Goal: Task Accomplishment & Management: Complete application form

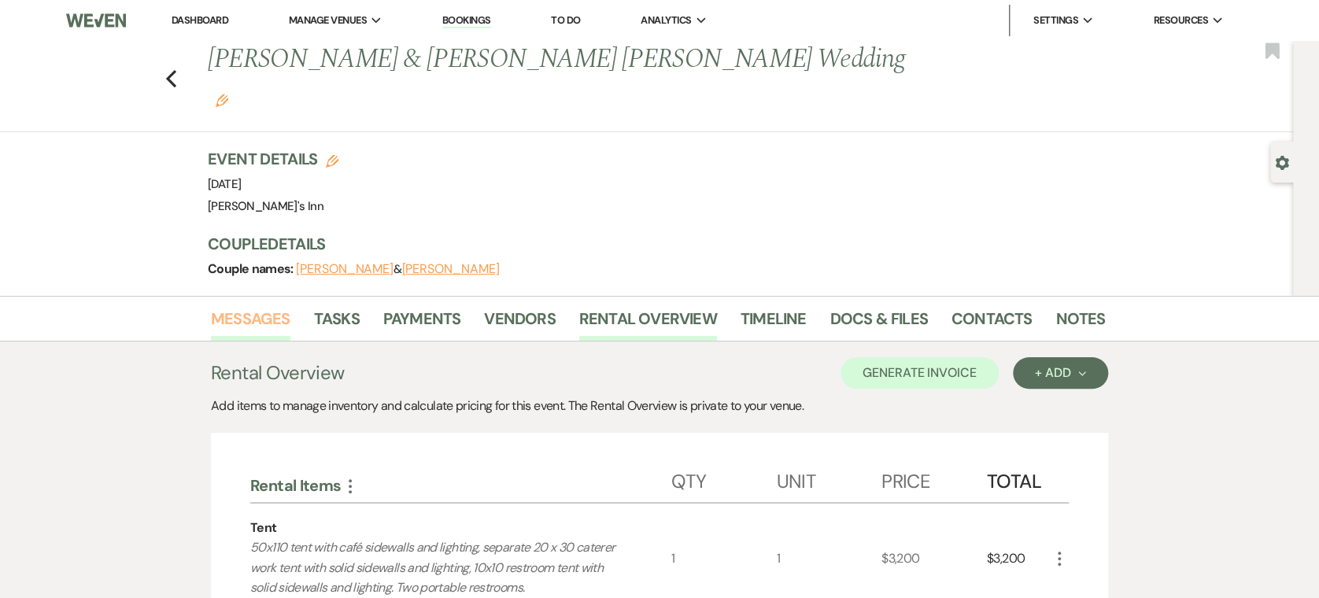
click at [263, 306] on link "Messages" at bounding box center [250, 323] width 79 height 35
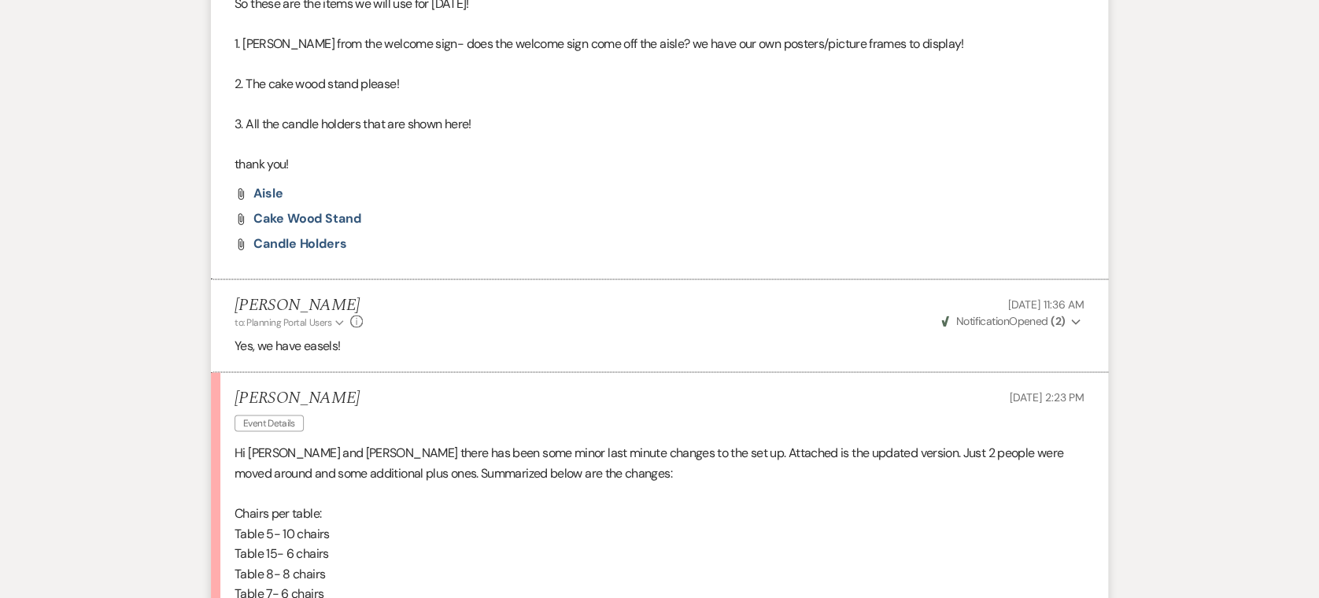
scroll to position [1570, 0]
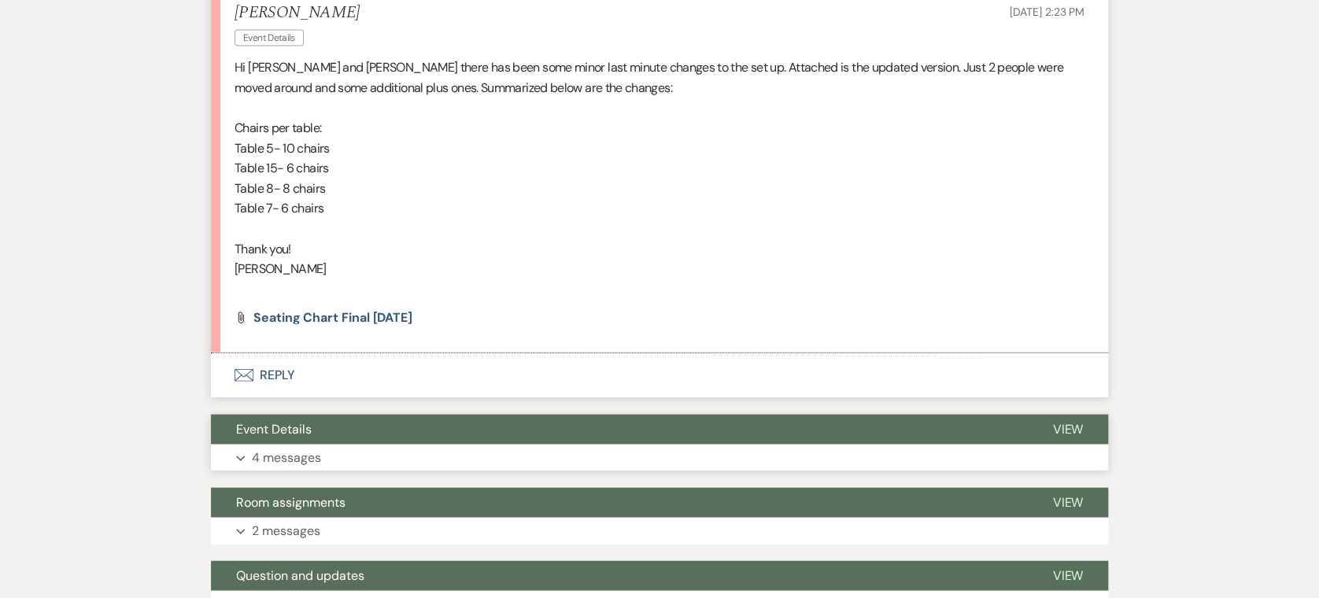
click at [409, 415] on button "Event Details" at bounding box center [619, 430] width 816 height 30
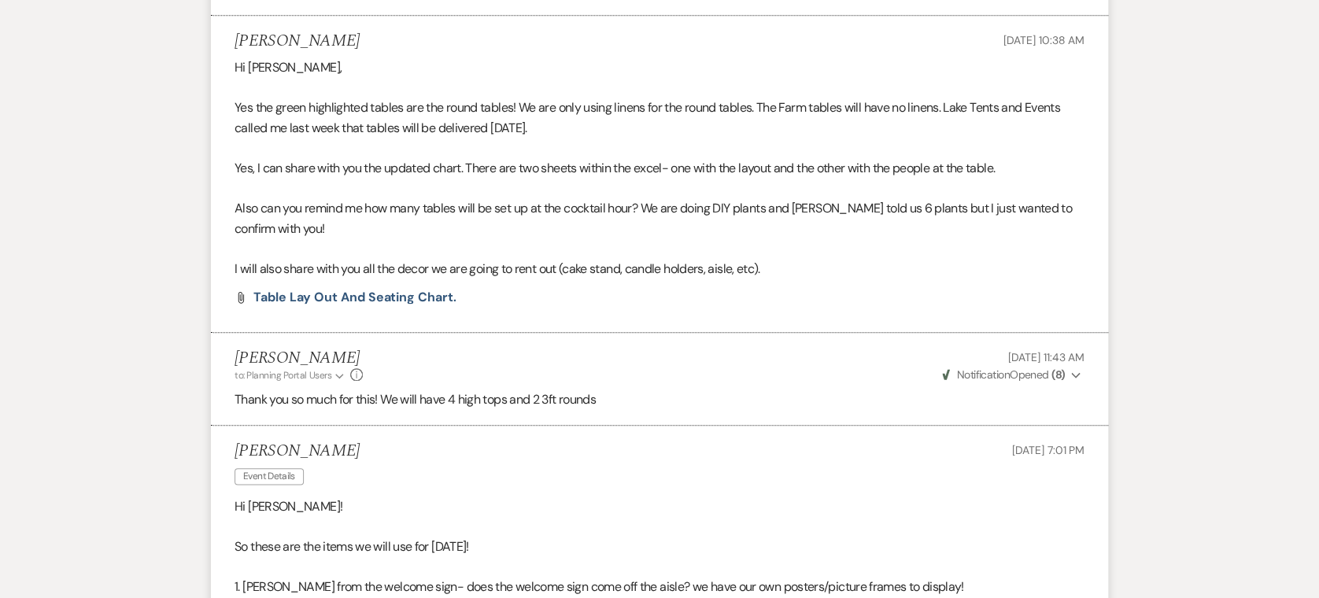
scroll to position [118, 0]
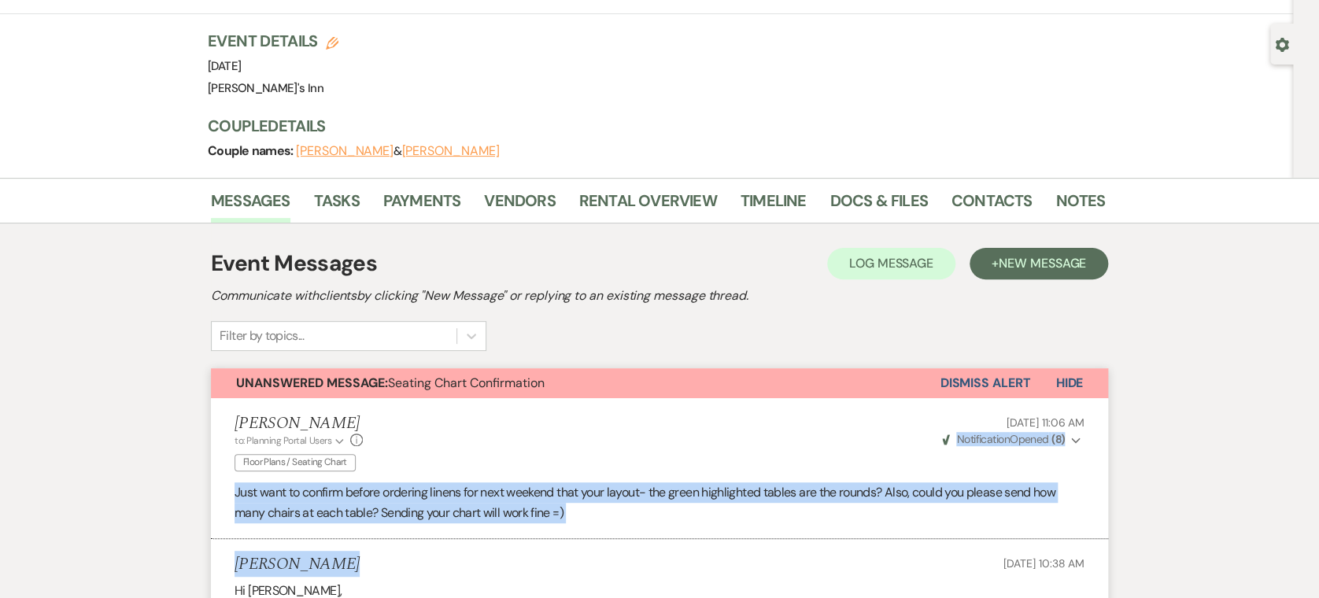
drag, startPoint x: 662, startPoint y: 409, endPoint x: 763, endPoint y: 503, distance: 138.1
drag, startPoint x: 763, startPoint y: 503, endPoint x: 592, endPoint y: 458, distance: 176.6
click at [592, 483] on p "Just want to confirm before ordering linens for next weekend that your layout- …" at bounding box center [660, 503] width 850 height 40
click at [508, 483] on p "Just want to confirm before ordering linens for next weekend that your layout- …" at bounding box center [660, 503] width 850 height 40
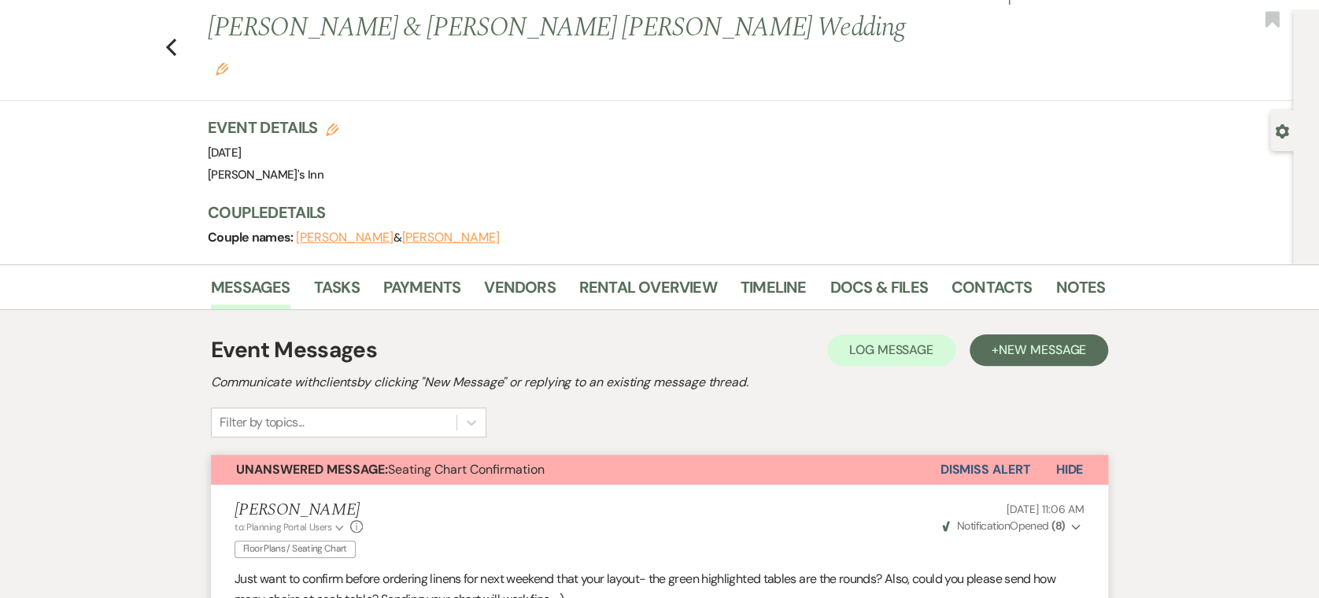
scroll to position [0, 0]
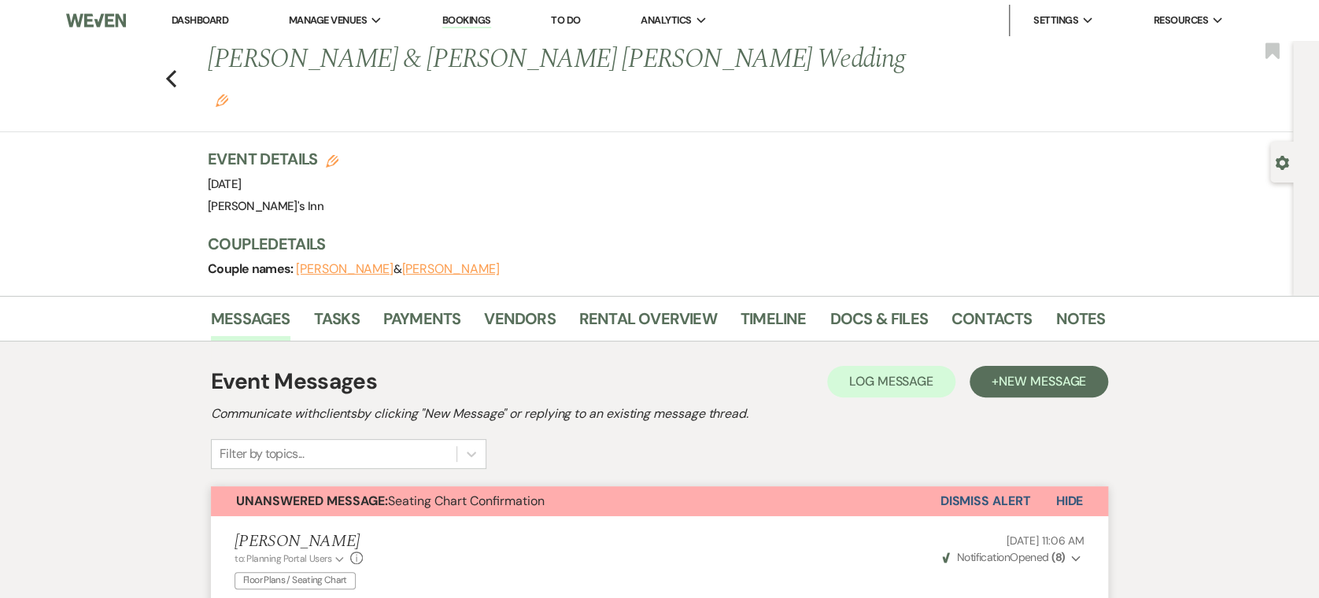
click at [153, 35] on ul "Dashboard Manage Venues Expand [PERSON_NAME]'s Inn Bookings To Do Analytics Exp…" at bounding box center [698, 20] width 1112 height 31
drag, startPoint x: 175, startPoint y: 46, endPoint x: 186, endPoint y: 63, distance: 19.9
click at [186, 63] on div "Previous [PERSON_NAME] & [PERSON_NAME] [PERSON_NAME] Wedding Edit Bookmark" at bounding box center [642, 86] width 1301 height 91
click at [172, 69] on icon "Previous" at bounding box center [171, 78] width 12 height 19
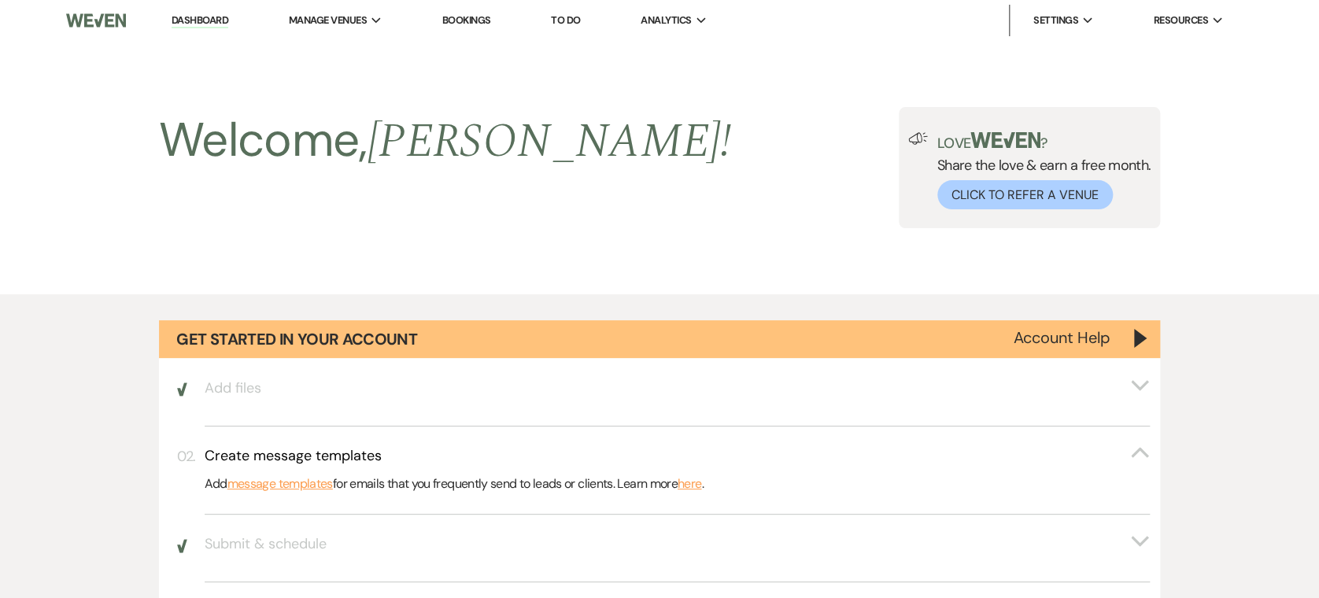
scroll to position [1570, 0]
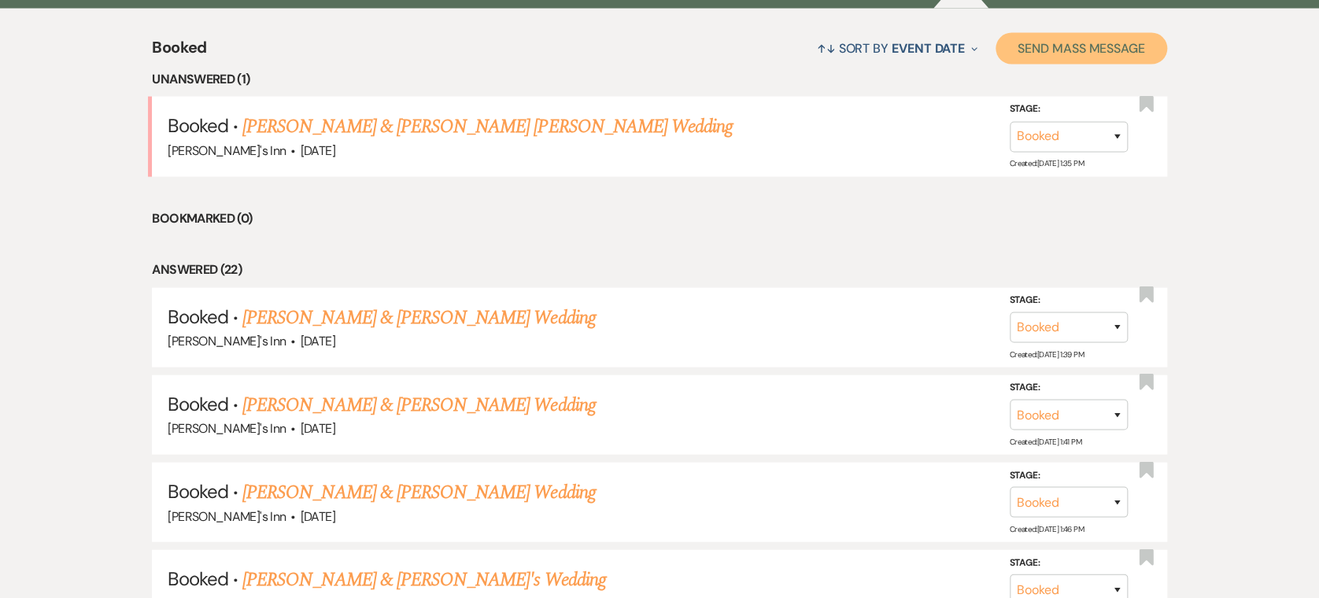
click at [1125, 46] on button "Send Mass Message" at bounding box center [1082, 48] width 172 height 31
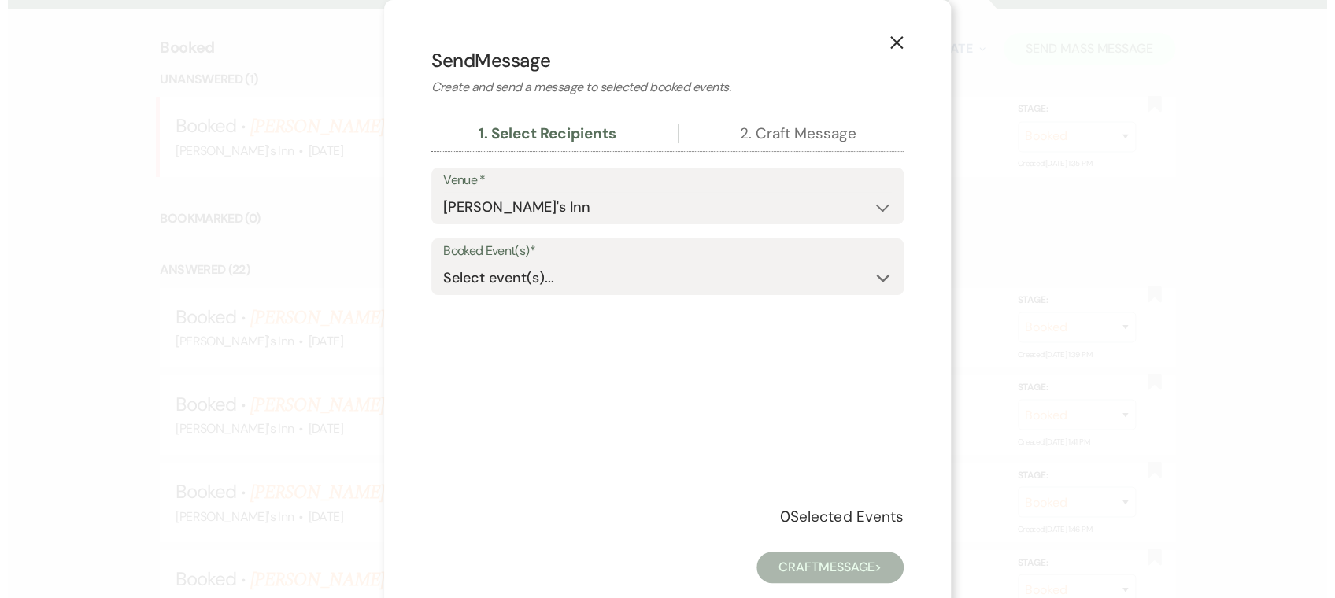
scroll to position [1572, 0]
click at [891, 47] on icon "X" at bounding box center [896, 42] width 14 height 14
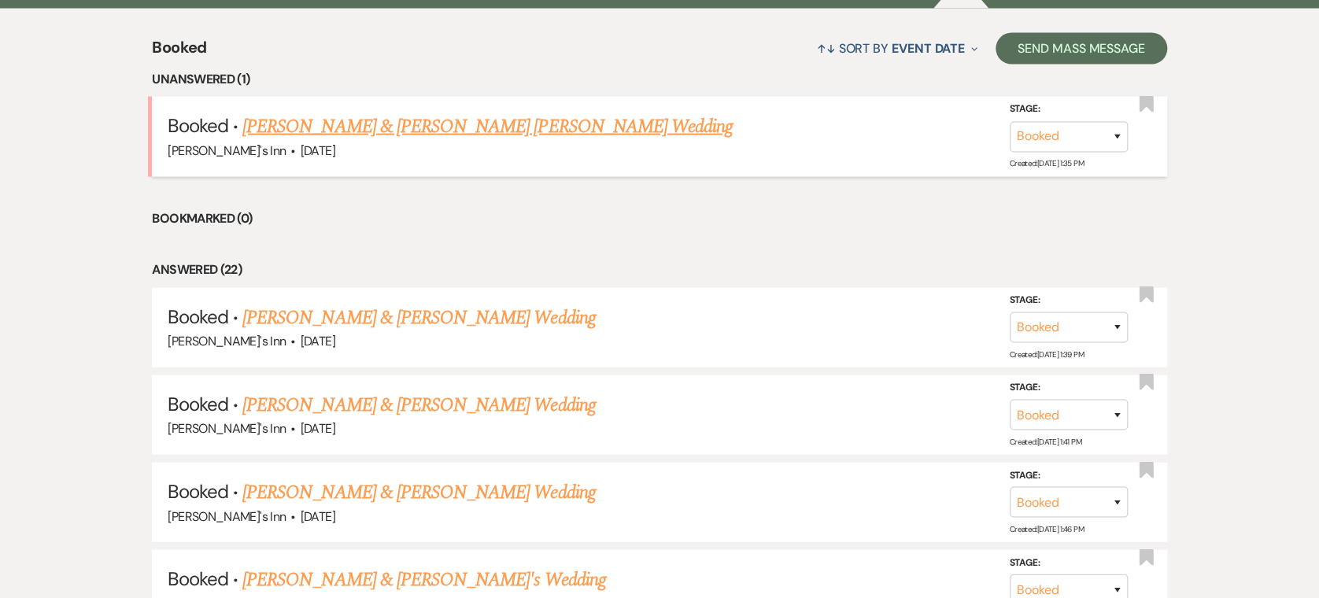
scroll to position [0, 0]
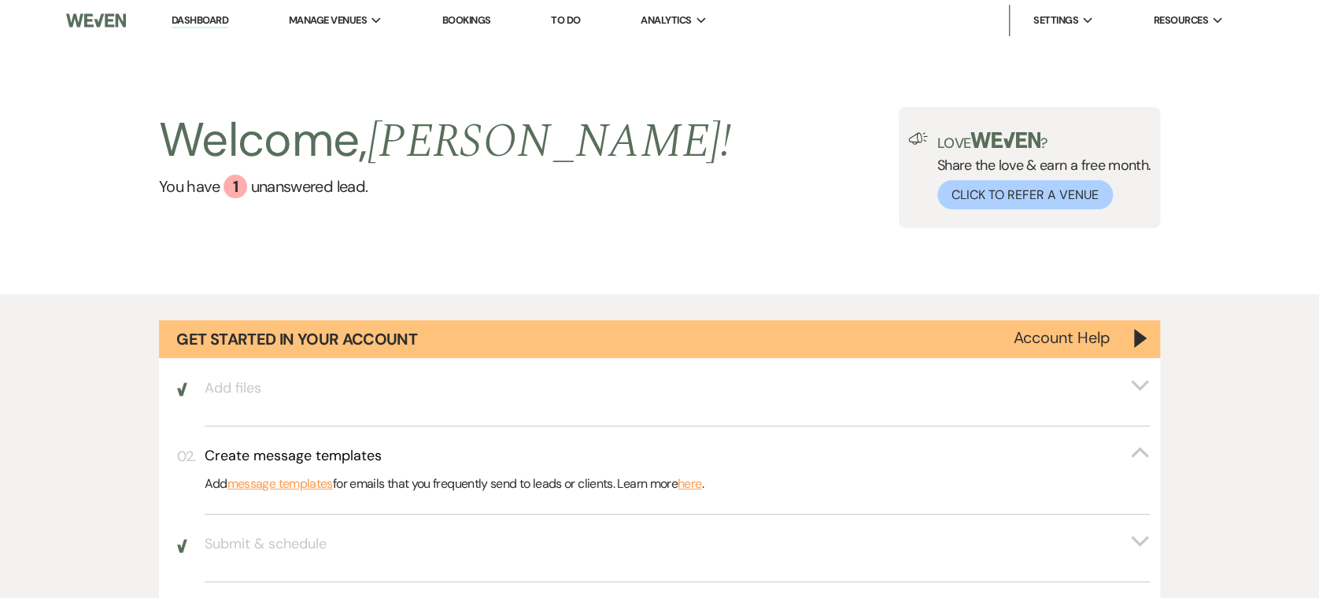
click at [191, 32] on li "Dashboard" at bounding box center [200, 20] width 72 height 31
click at [198, 19] on link "Dashboard" at bounding box center [200, 20] width 57 height 15
click at [199, 16] on link "Dashboard" at bounding box center [200, 20] width 57 height 15
click at [357, 188] on link "You have 1 unanswered lead ." at bounding box center [445, 187] width 572 height 24
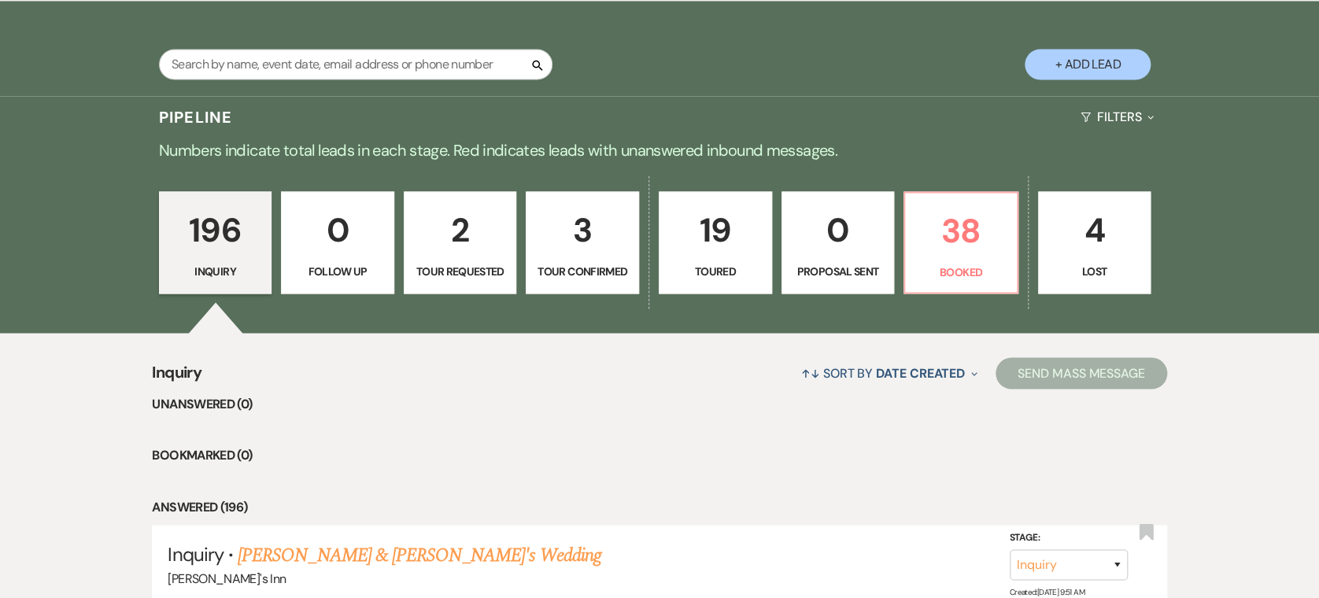
click at [1061, 59] on button "+ Add Lead" at bounding box center [1088, 64] width 126 height 31
select select "805"
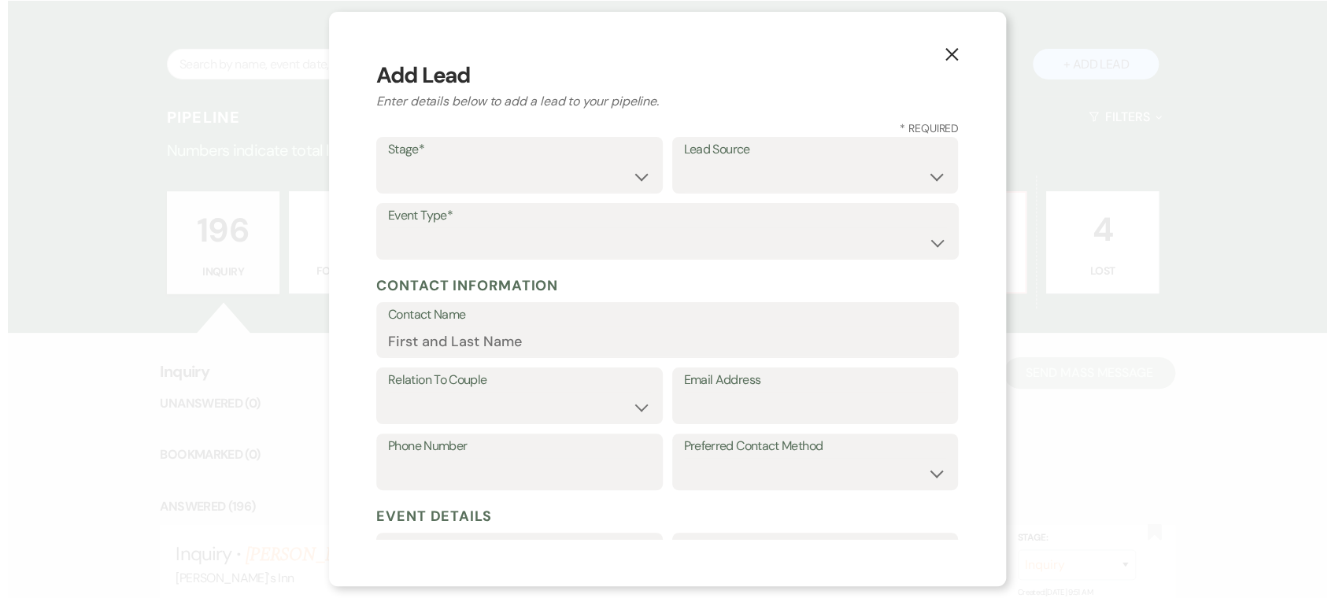
scroll to position [1247, 0]
click at [453, 168] on select "Inquiry Follow Up Tour Requested Tour Confirmed Toured Proposal Sent Booked Lost" at bounding box center [519, 176] width 263 height 31
select select "1"
click at [388, 161] on select "Inquiry Follow Up Tour Requested Tour Confirmed Toured Proposal Sent Booked Lost" at bounding box center [519, 176] width 263 height 31
click at [781, 176] on select "Weven Venue Website Instagram Facebook Pinterest Google The Knot Wedding Wire H…" at bounding box center [815, 176] width 263 height 31
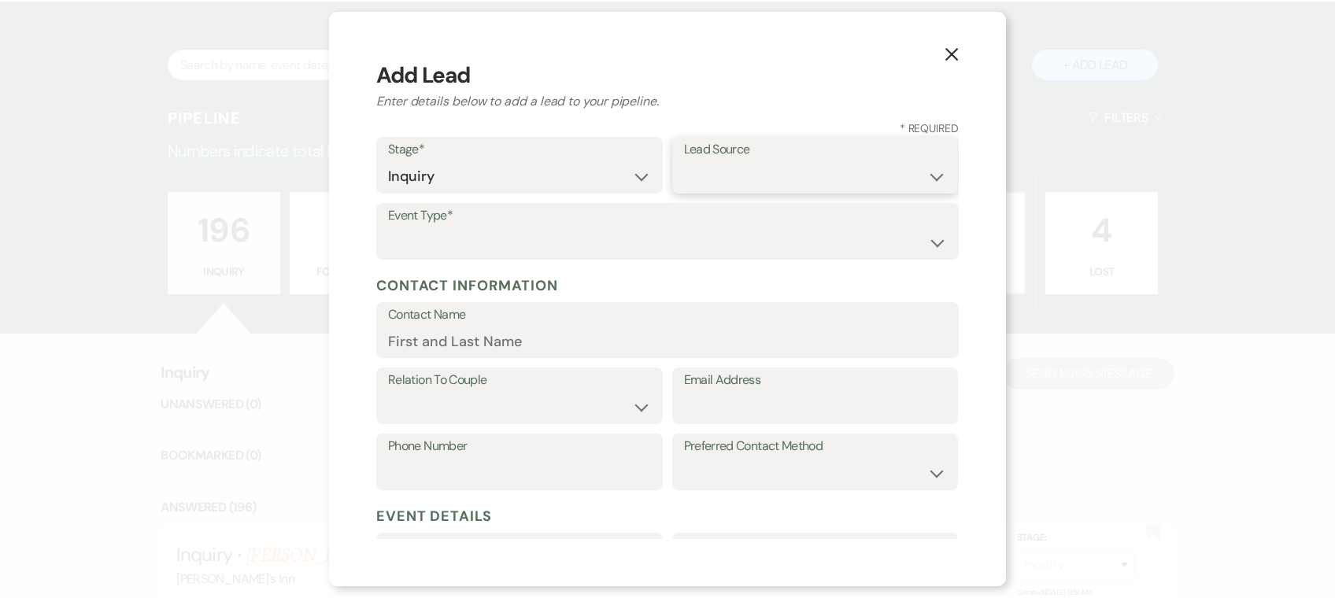
select select "22"
click at [684, 161] on select "Weven Venue Website Instagram Facebook Pinterest Google The Knot Wedding Wire H…" at bounding box center [815, 176] width 263 height 31
click at [412, 234] on select "Wedding Anniversary Party Baby Shower Bachelorette / Bachelor Party Birthday Pa…" at bounding box center [667, 242] width 559 height 31
select select "1"
click at [388, 227] on select "Wedding Anniversary Party Baby Shower Bachelorette / Bachelor Party Birthday Pa…" at bounding box center [667, 242] width 559 height 31
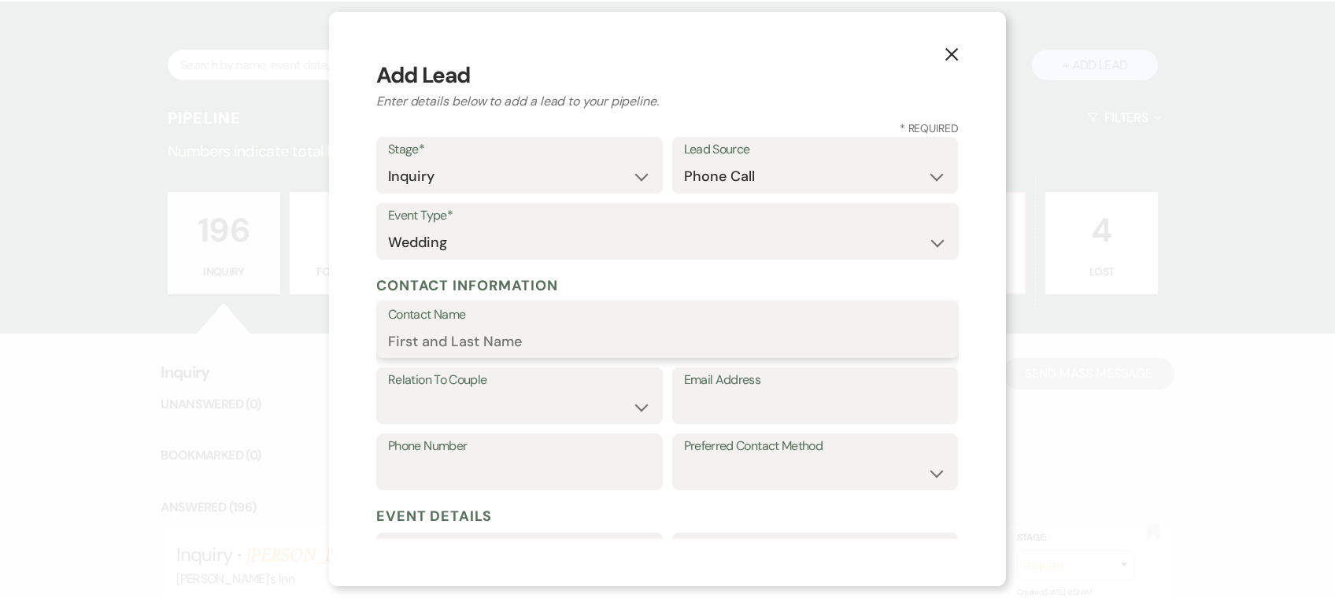
click at [412, 342] on input "Contact Name" at bounding box center [667, 341] width 559 height 31
type input "[PERSON_NAME]"
click at [518, 412] on select "Couple Planner Parent of Couple Family Member Friend Other" at bounding box center [519, 407] width 263 height 31
select select "1"
click at [388, 392] on select "Couple Planner Parent of Couple Family Member Friend Other" at bounding box center [519, 407] width 263 height 31
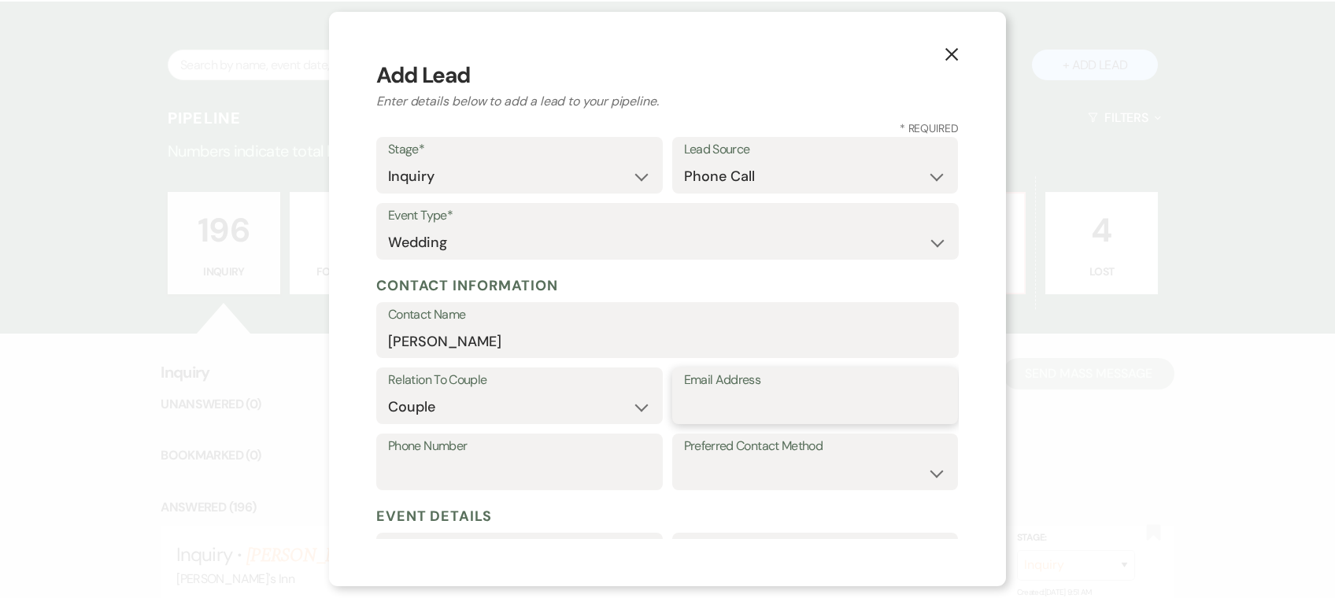
click at [783, 408] on input "Email Address" at bounding box center [815, 407] width 263 height 31
type input "[EMAIL_ADDRESS][DOMAIN_NAME]"
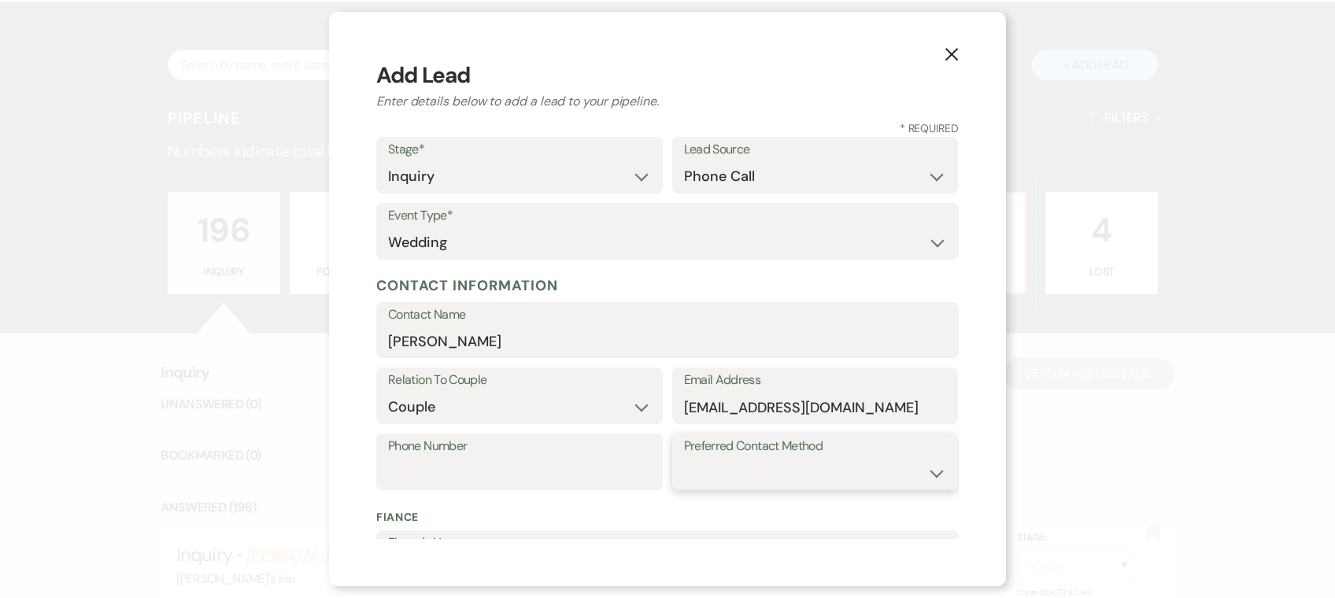
click at [738, 468] on select "Email Phone Text" at bounding box center [815, 473] width 263 height 31
select select "email"
click at [684, 458] on select "Email Phone Text" at bounding box center [815, 473] width 263 height 31
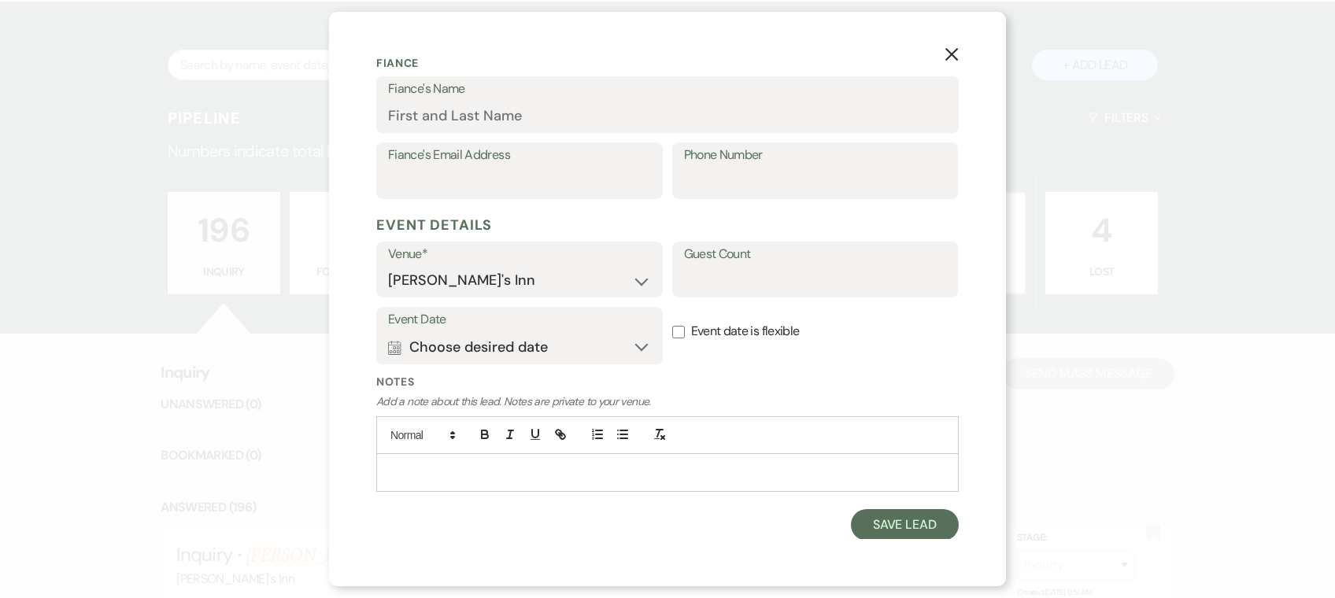
click at [919, 546] on div "X Add Lead Enter details below to add a lead to your pipeline. * Required Stage…" at bounding box center [667, 299] width 677 height 575
click at [907, 520] on button "Save Lead" at bounding box center [905, 524] width 108 height 31
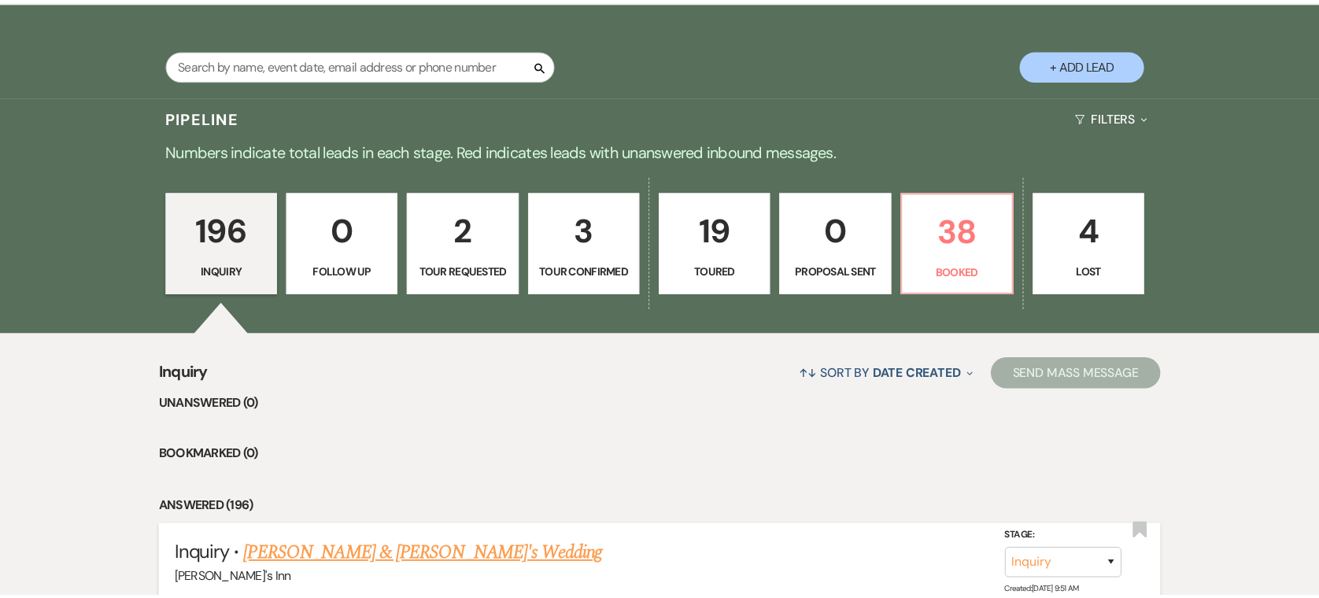
scroll to position [1246, 0]
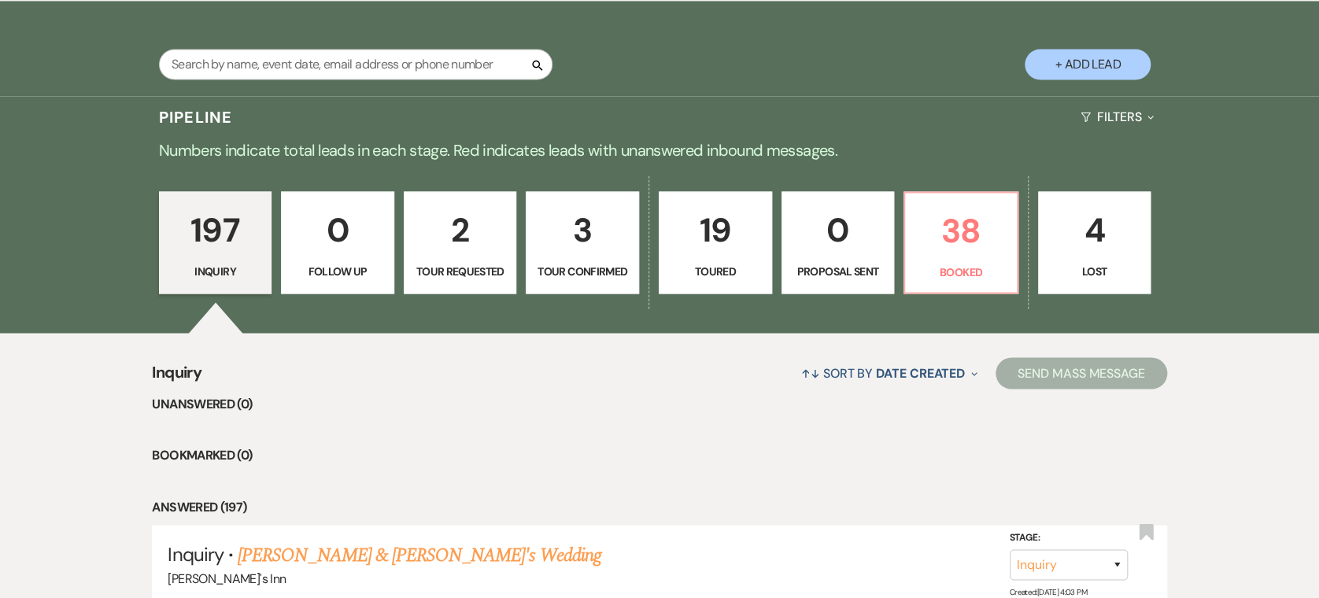
drag, startPoint x: 356, startPoint y: 559, endPoint x: 1241, endPoint y: 217, distance: 948.4
click at [356, 558] on link "[PERSON_NAME] & [PERSON_NAME]'s Wedding" at bounding box center [420, 555] width 364 height 28
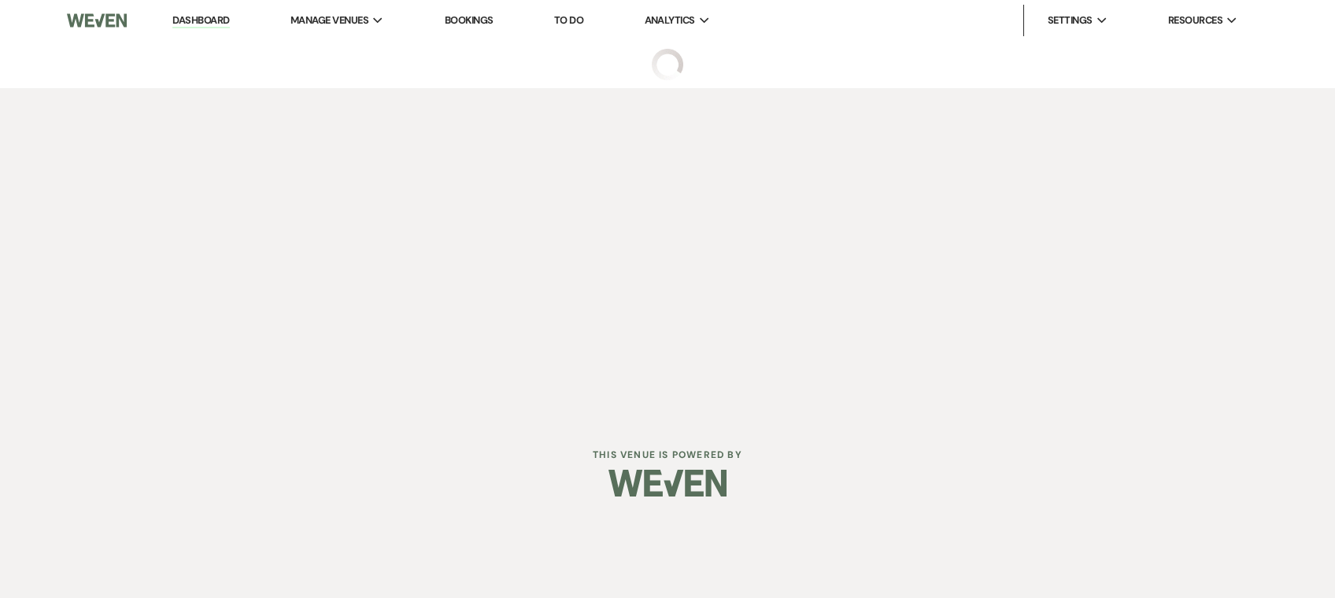
select select "22"
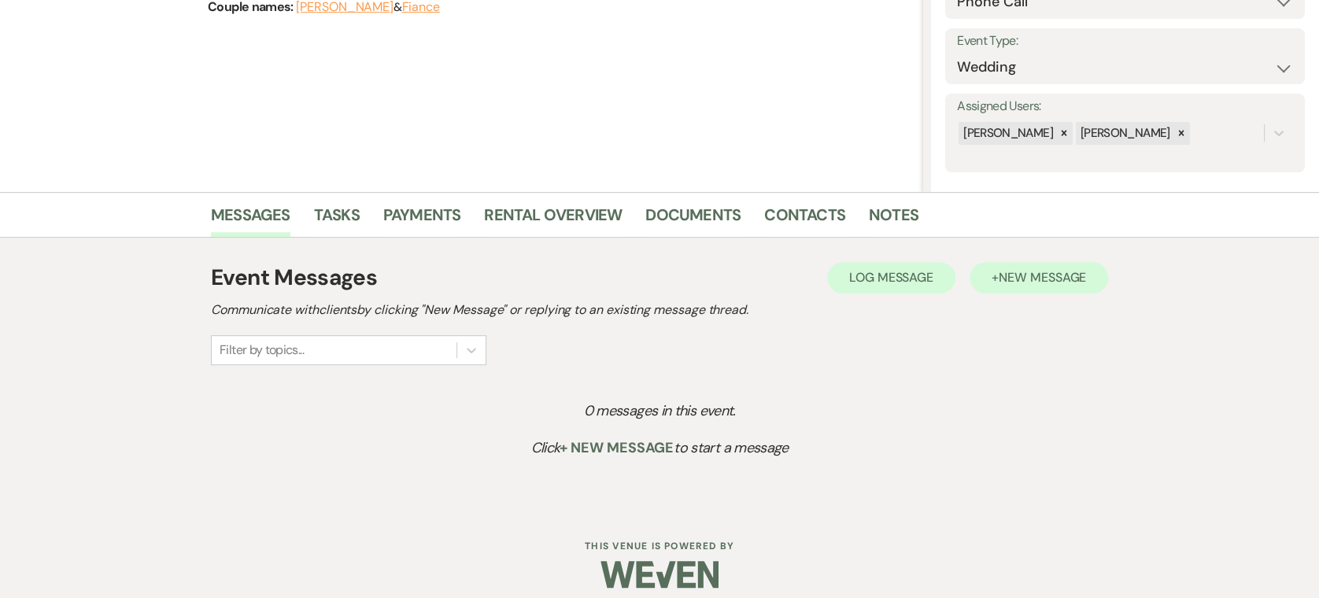
scroll to position [215, 0]
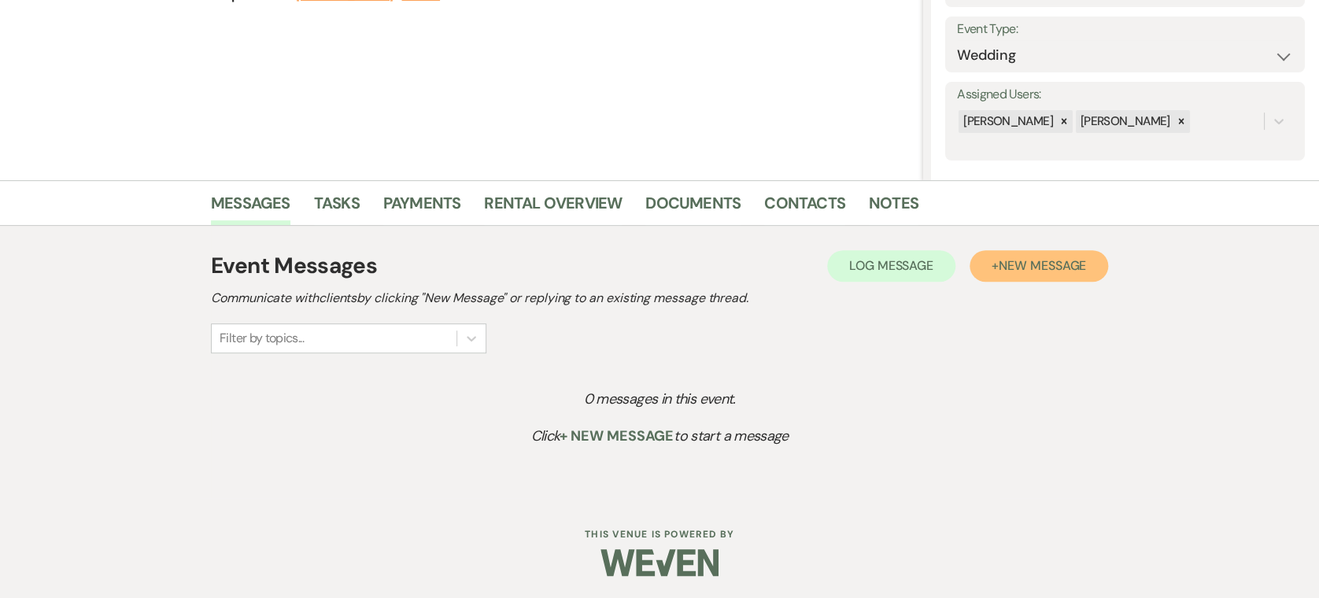
click at [1102, 258] on button "+ New Message" at bounding box center [1039, 265] width 139 height 31
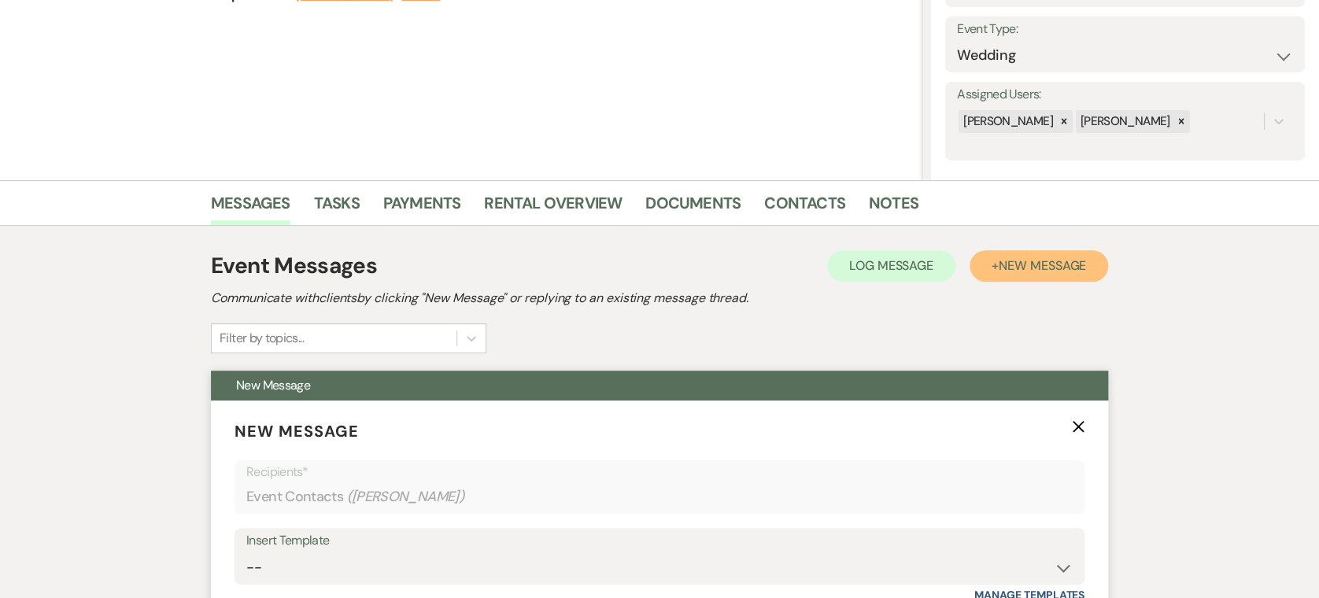
scroll to position [738, 0]
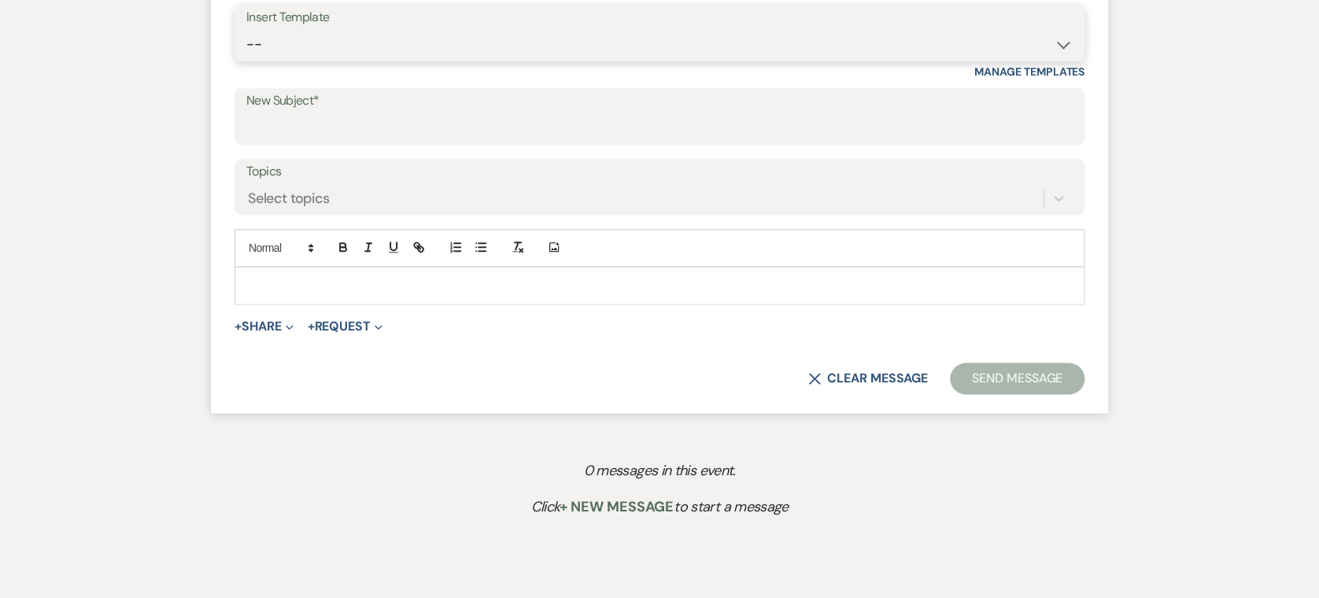
click at [331, 43] on select "-- Weven Planning Portal Introduction (Booked Events) Initial Inquiry Response …" at bounding box center [659, 44] width 826 height 31
select select "4417"
click at [246, 29] on select "-- Weven Planning Portal Introduction (Booked Events) Initial Inquiry Response …" at bounding box center [659, 44] width 826 height 31
type input "Wedding Inquiry!"
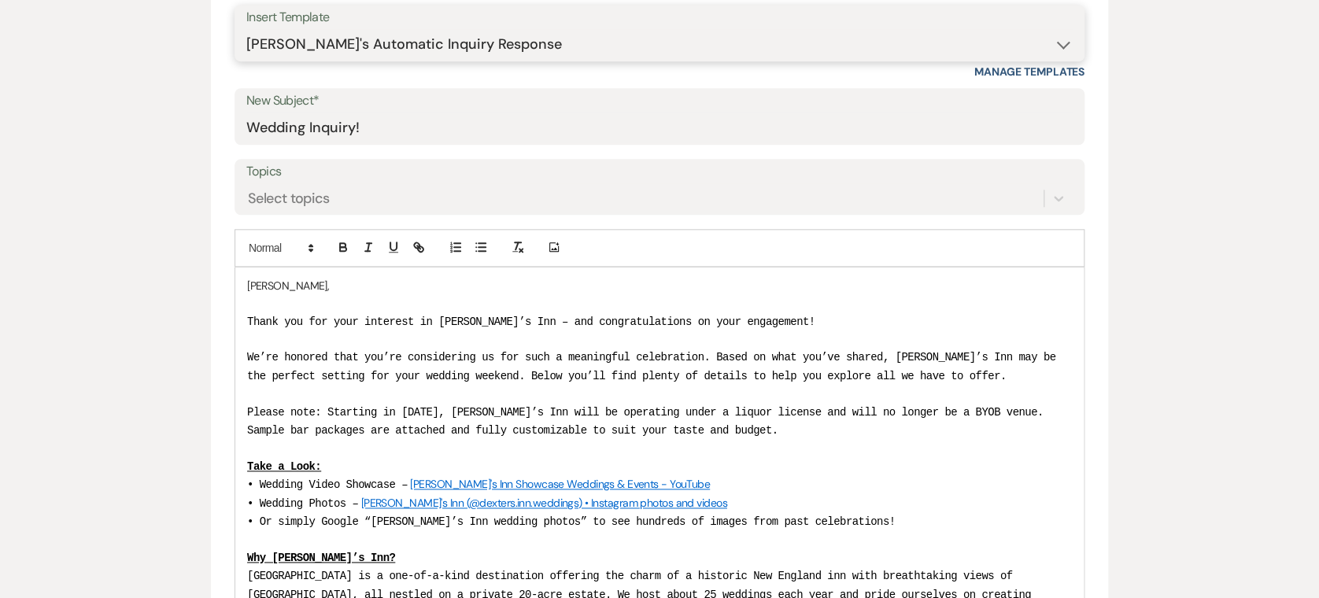
scroll to position [2437, 0]
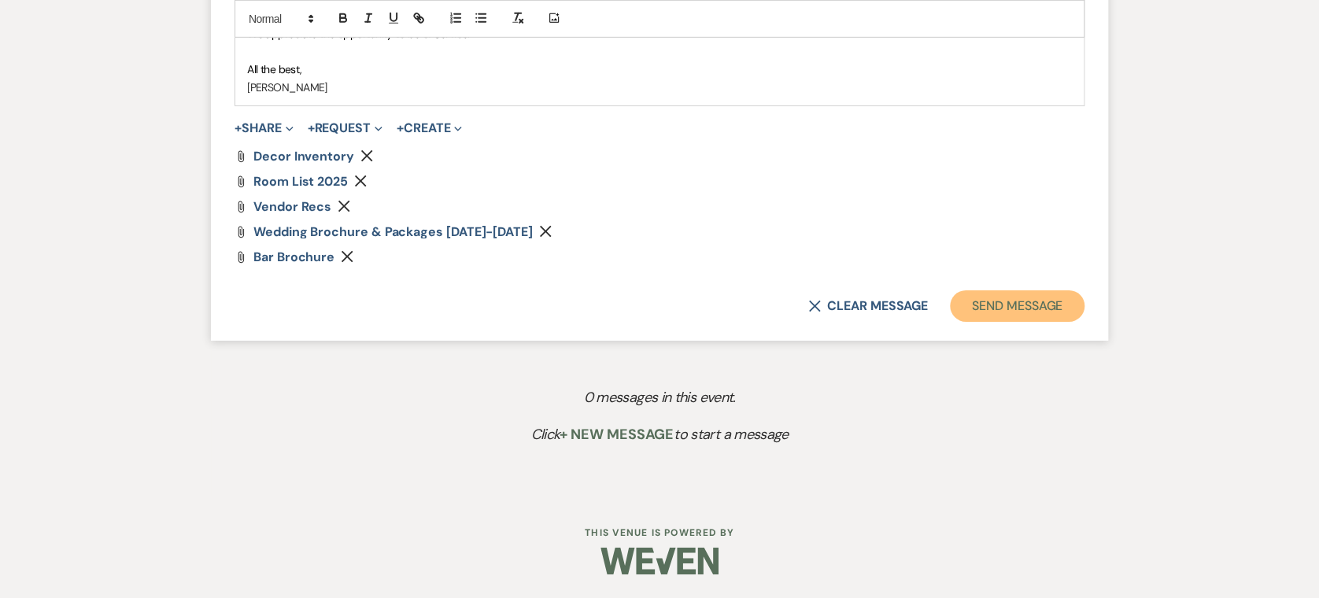
click at [1019, 309] on button "Send Message" at bounding box center [1017, 305] width 135 height 31
